Goal: Feedback & Contribution: Contribute content

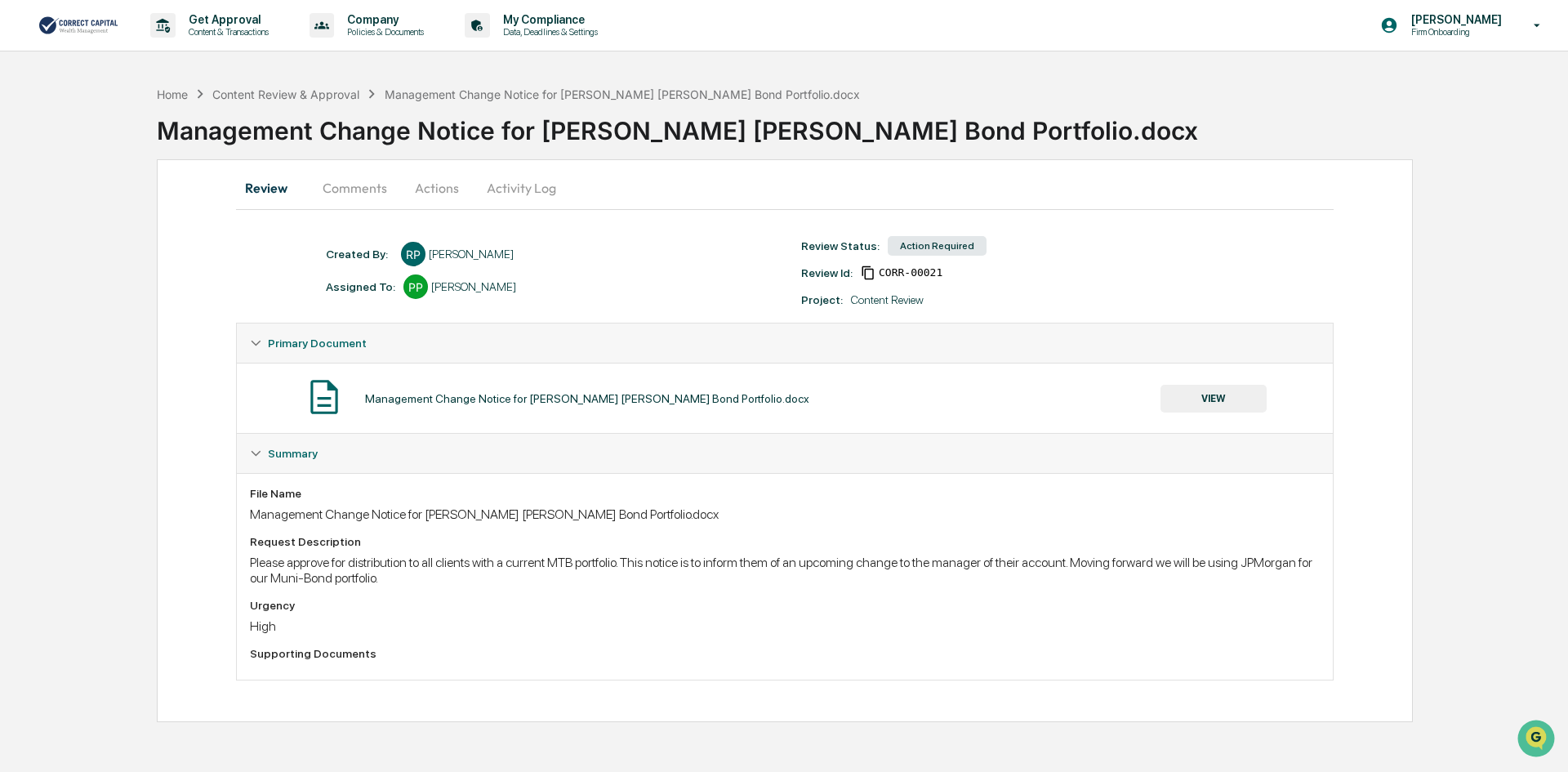
click at [338, 186] on button "Comments" at bounding box center [355, 187] width 91 height 39
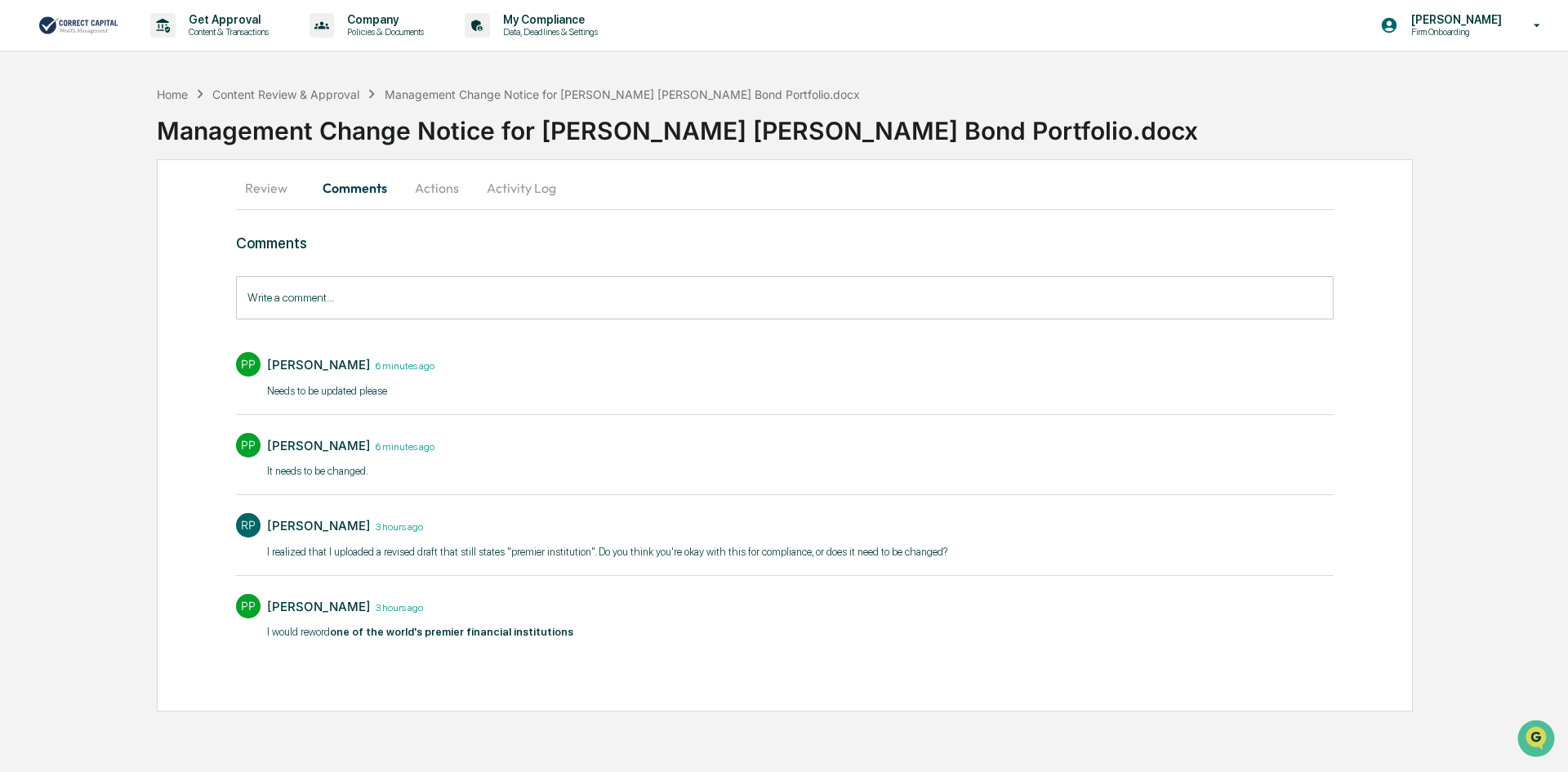
click at [258, 193] on button "Review" at bounding box center [272, 187] width 73 height 39
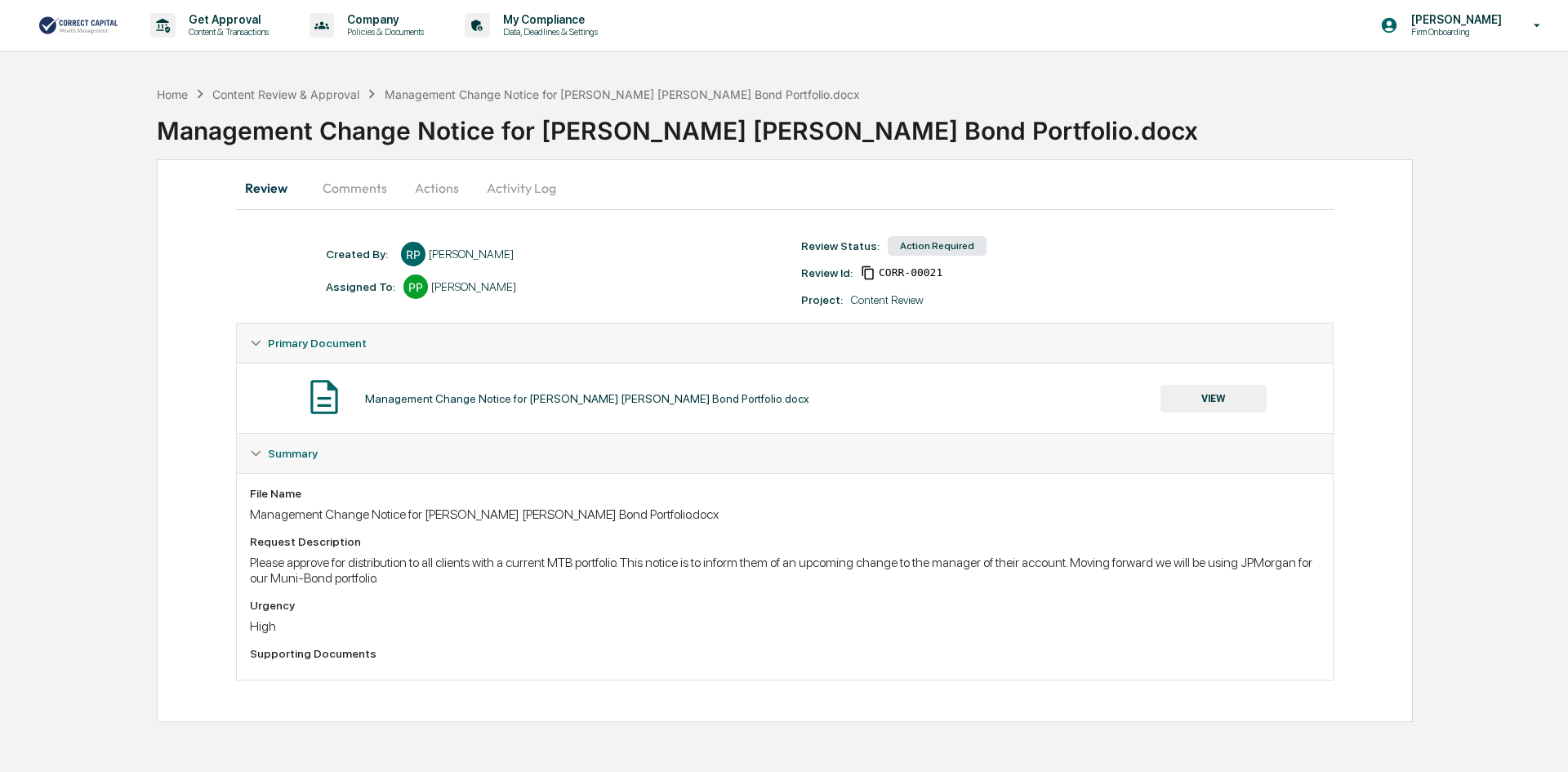
click at [352, 192] on button "Comments" at bounding box center [355, 187] width 91 height 39
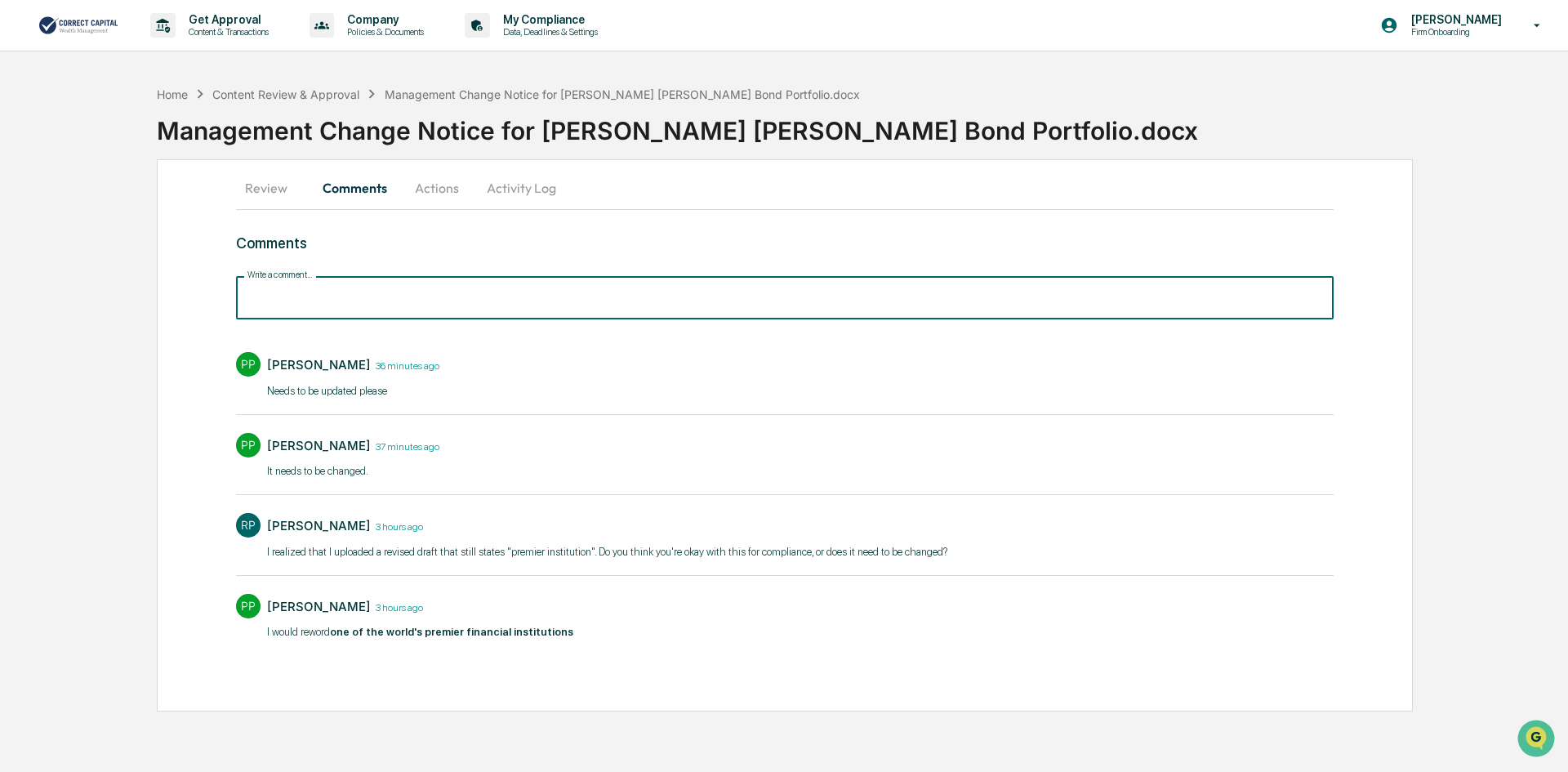
click at [384, 306] on input "Write a comment..." at bounding box center [784, 298] width 1097 height 44
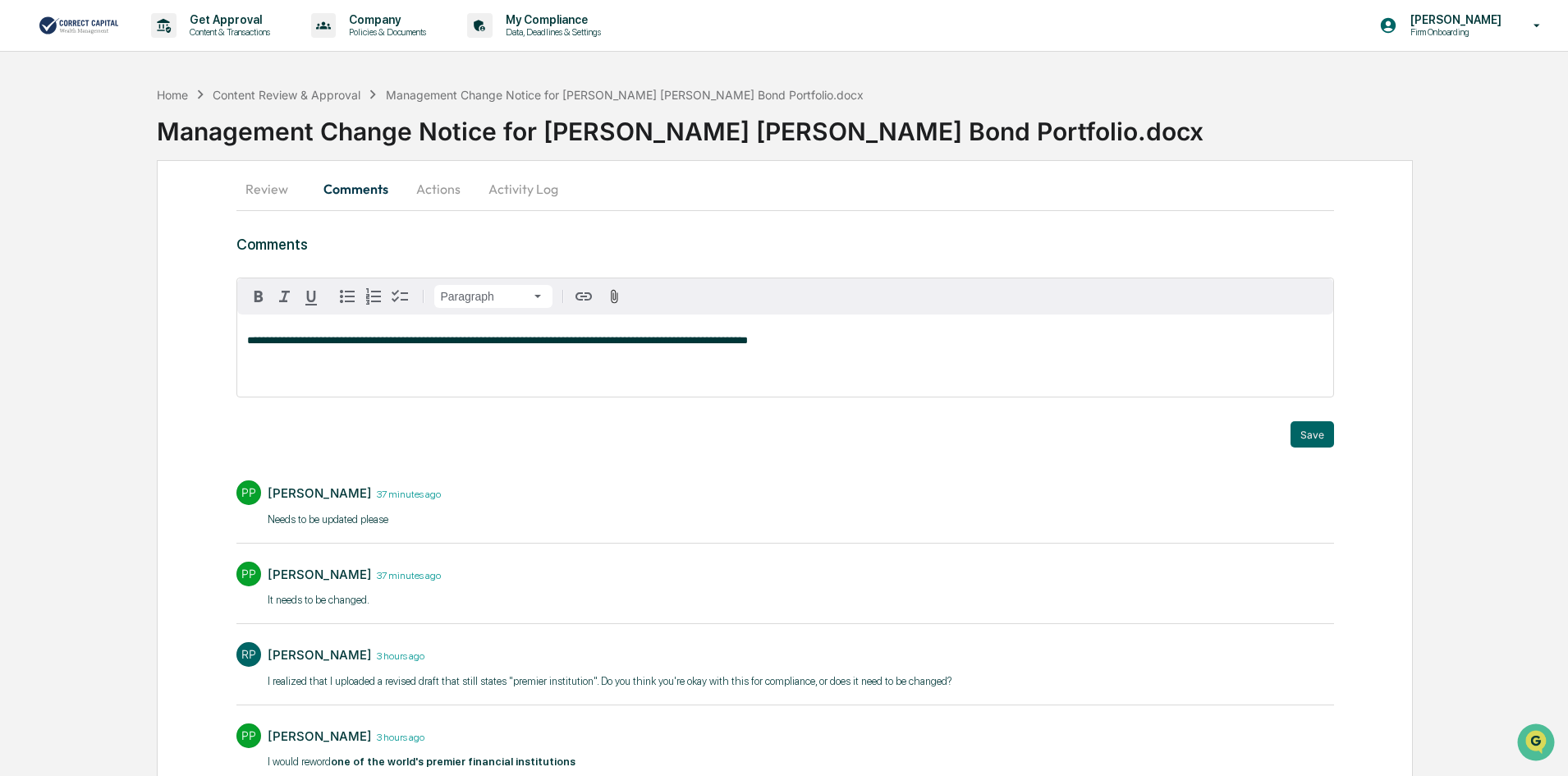
click at [795, 343] on p "**********" at bounding box center [785, 340] width 1076 height 12
click at [1315, 435] on button "Save" at bounding box center [1312, 434] width 44 height 26
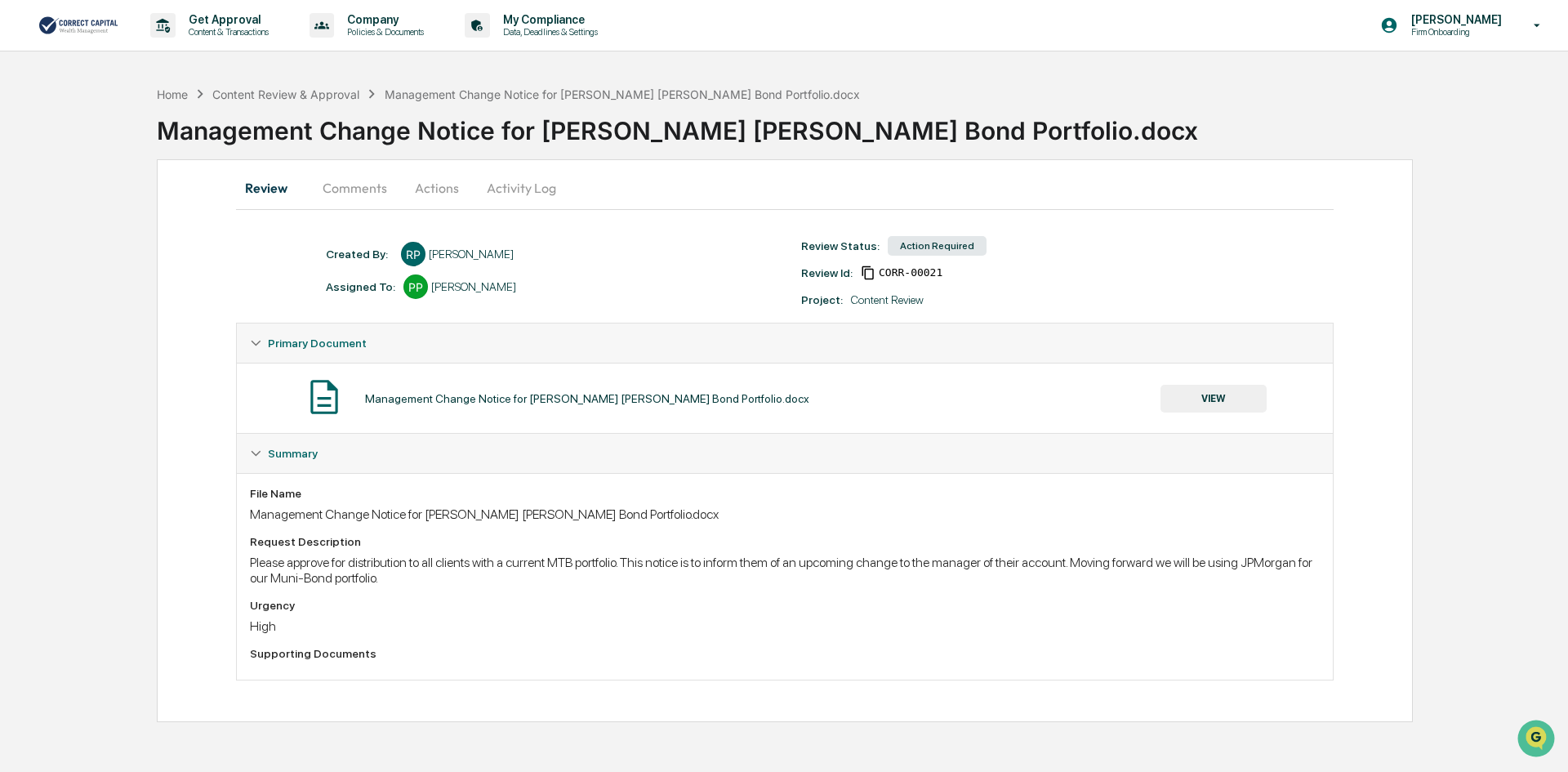
click at [346, 191] on button "Comments" at bounding box center [355, 187] width 91 height 39
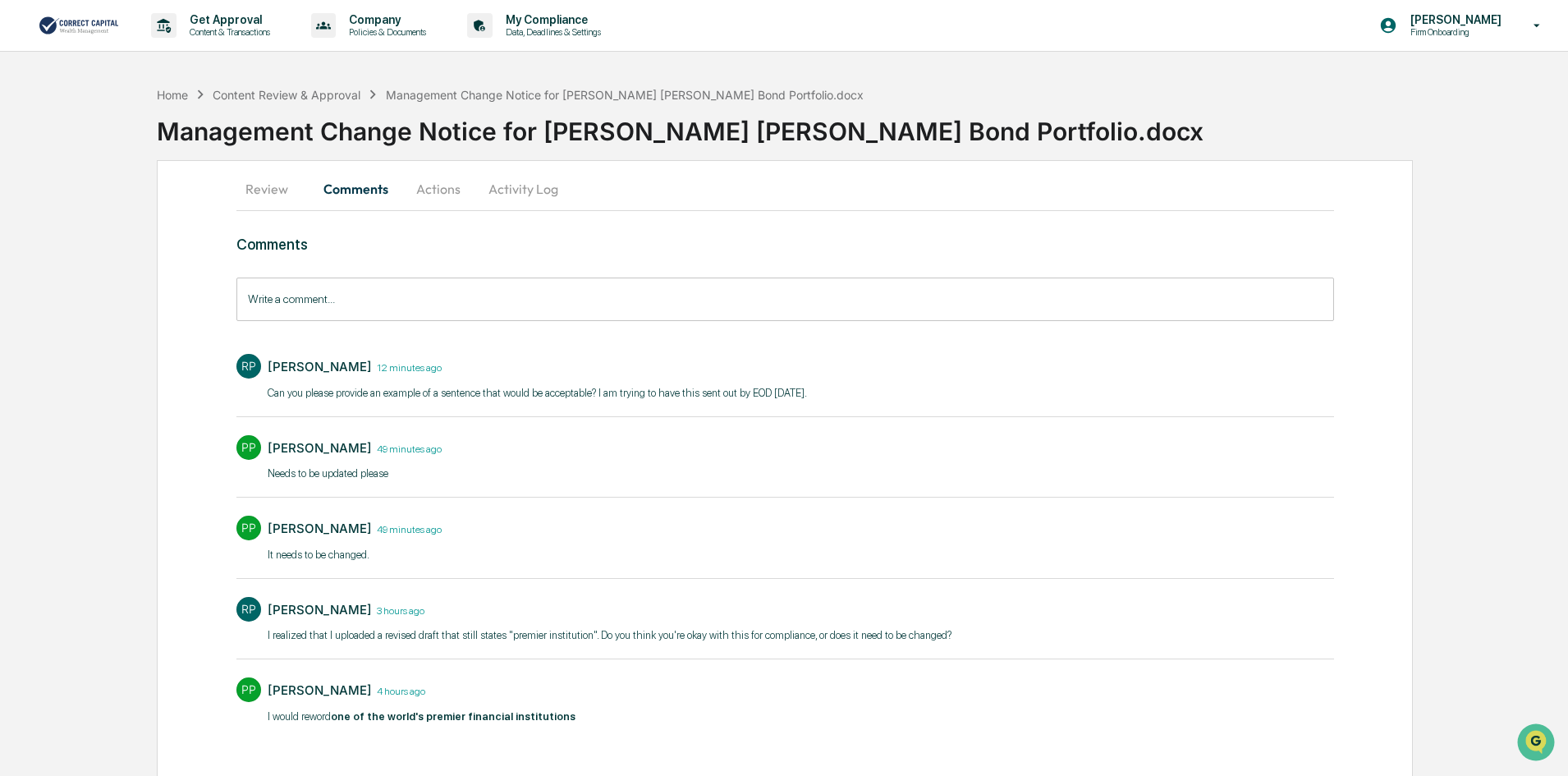
click at [444, 191] on button "Actions" at bounding box center [438, 188] width 74 height 39
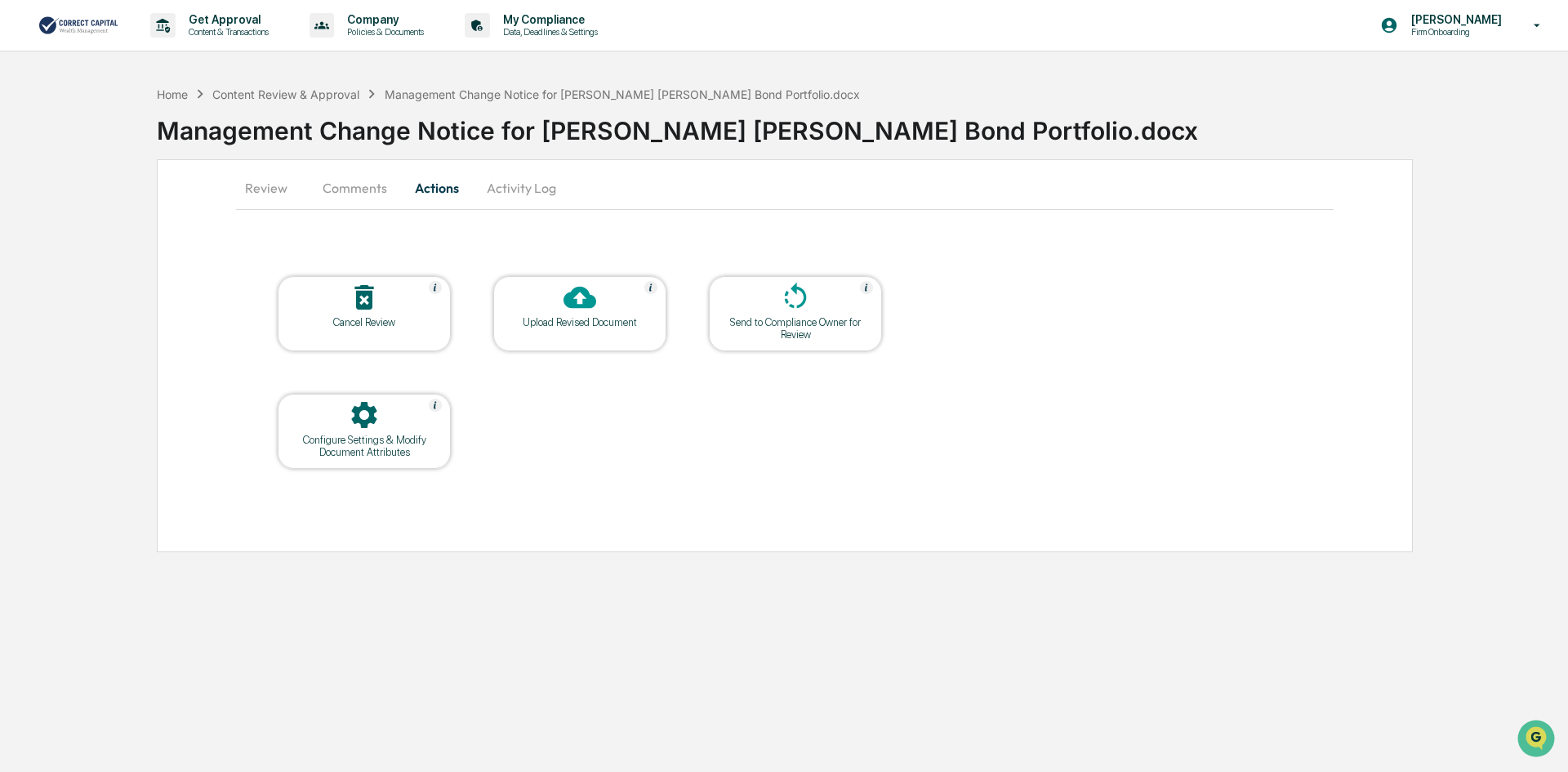
click at [586, 327] on div "Upload Revised Document" at bounding box center [579, 322] width 147 height 13
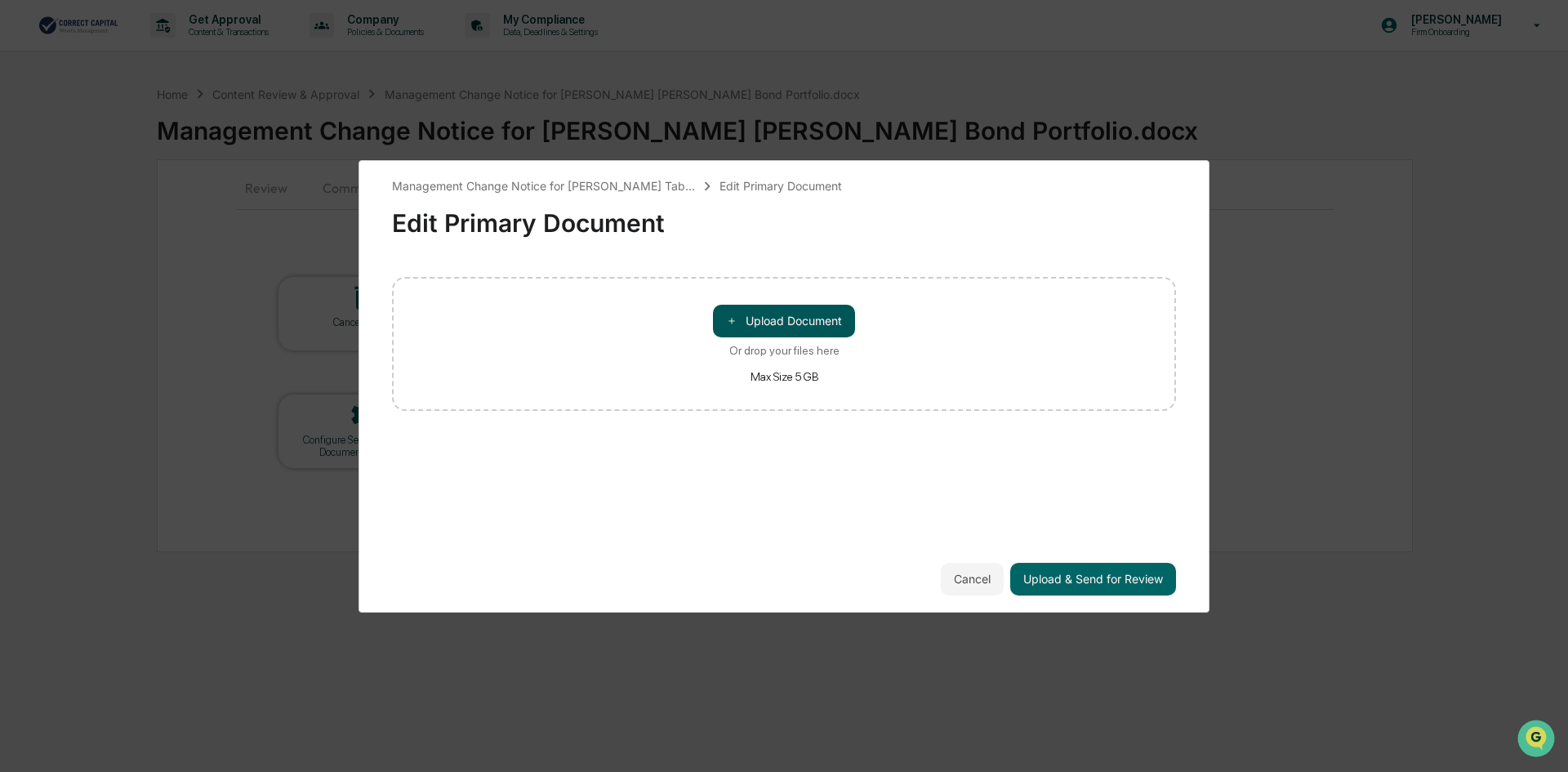
click at [792, 332] on button "＋ Upload Document" at bounding box center [784, 321] width 142 height 33
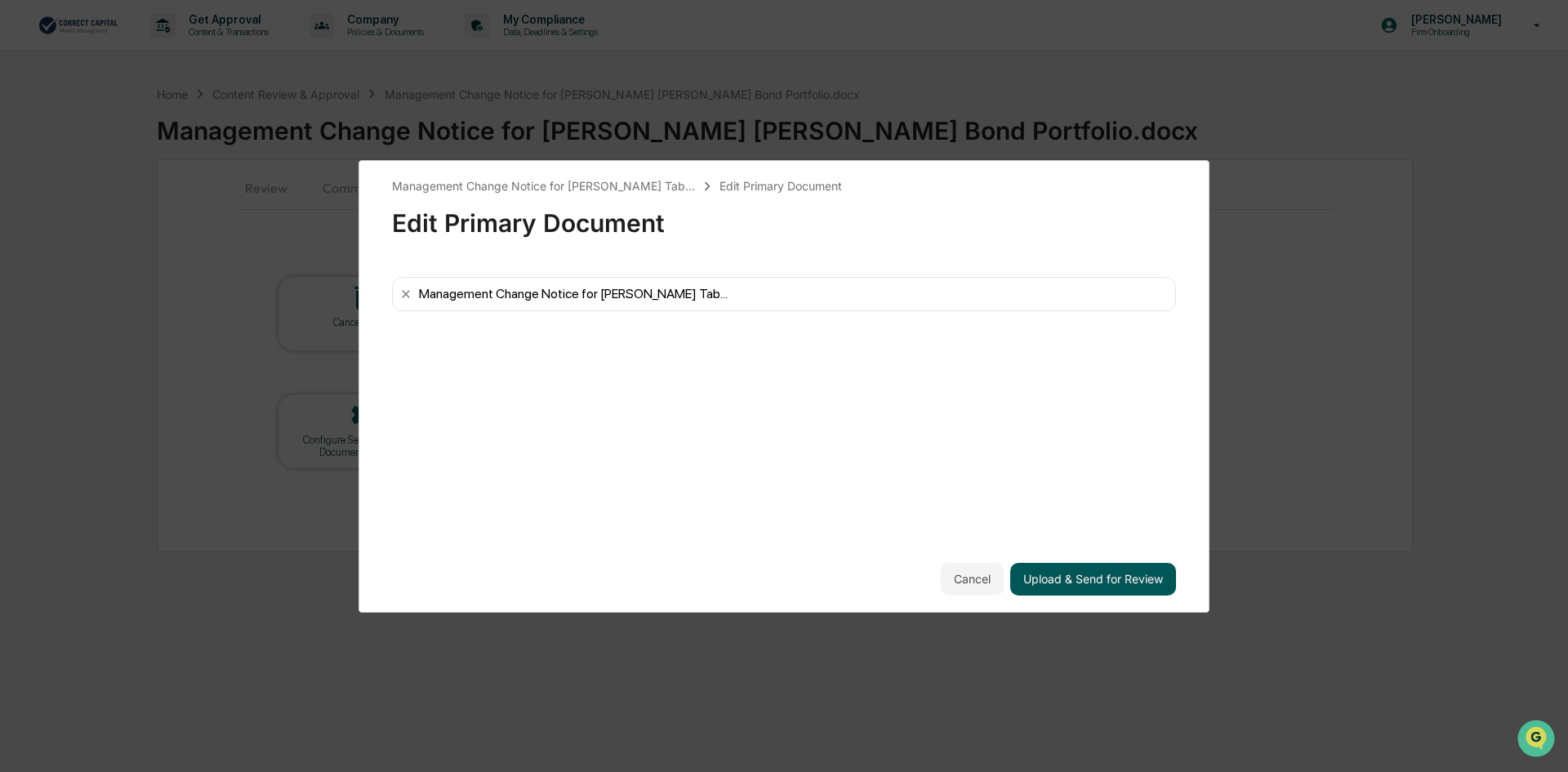
click at [1108, 577] on button "Upload & Send for Review" at bounding box center [1093, 579] width 166 height 33
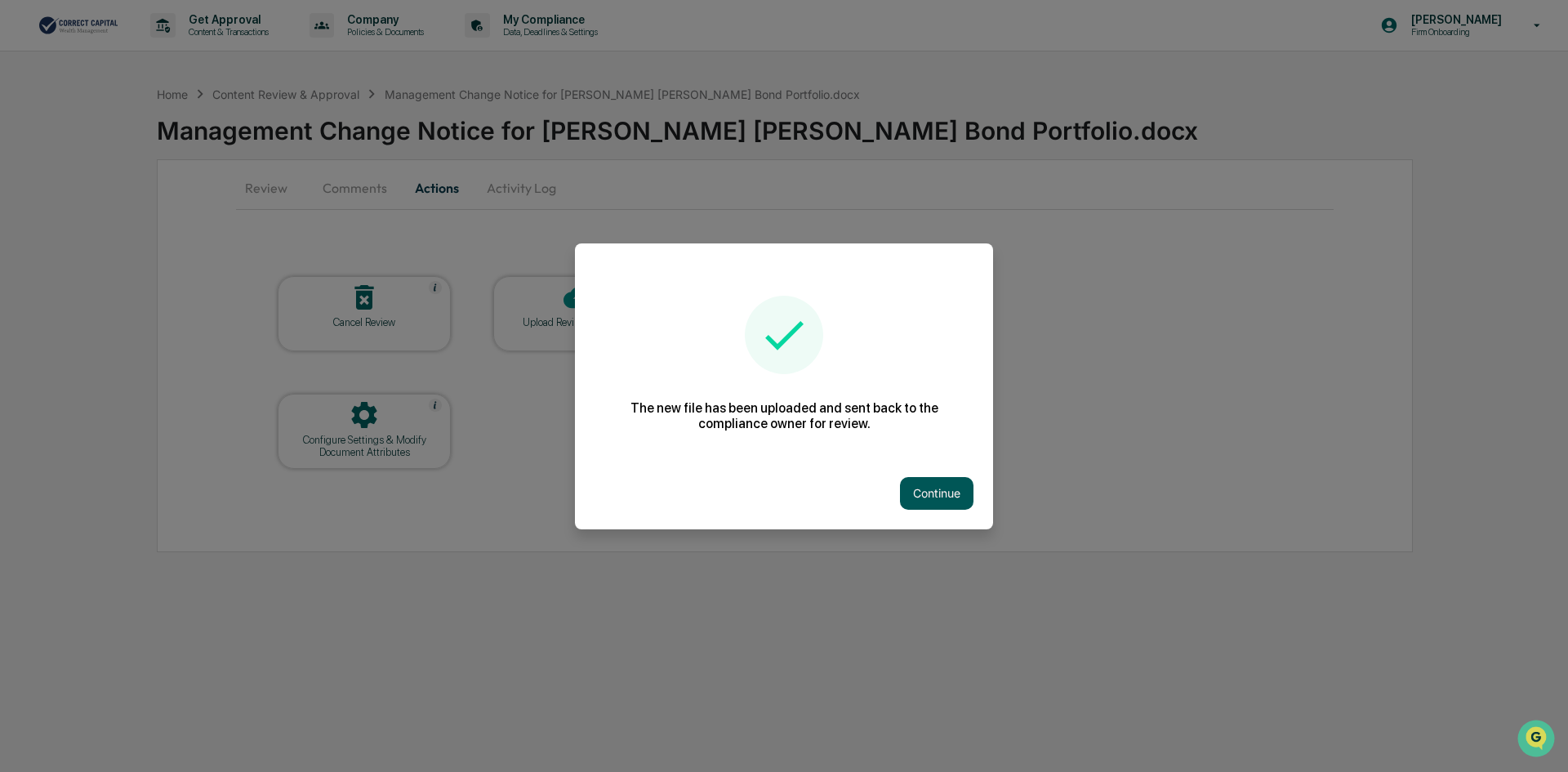
click at [941, 492] on button "Continue" at bounding box center [936, 493] width 73 height 33
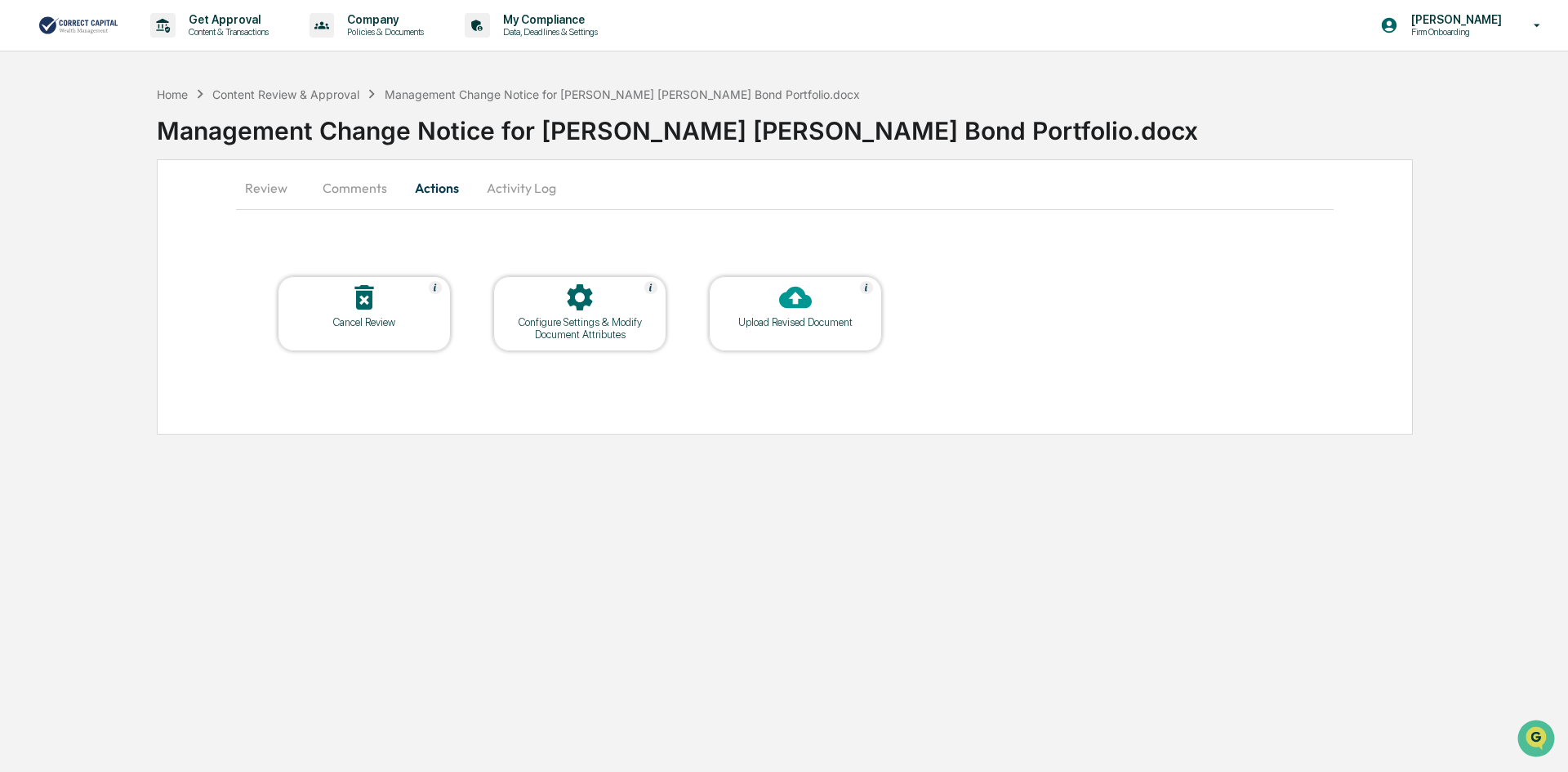
click at [256, 191] on button "Review" at bounding box center [272, 187] width 73 height 39
